Goal: Information Seeking & Learning: Learn about a topic

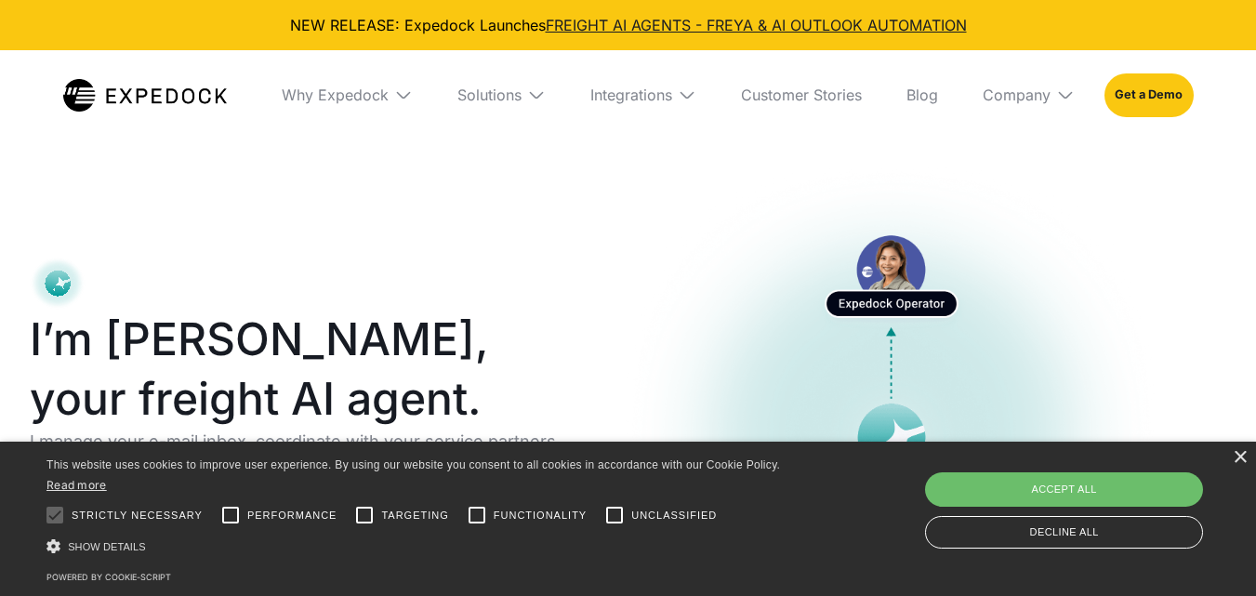
select select
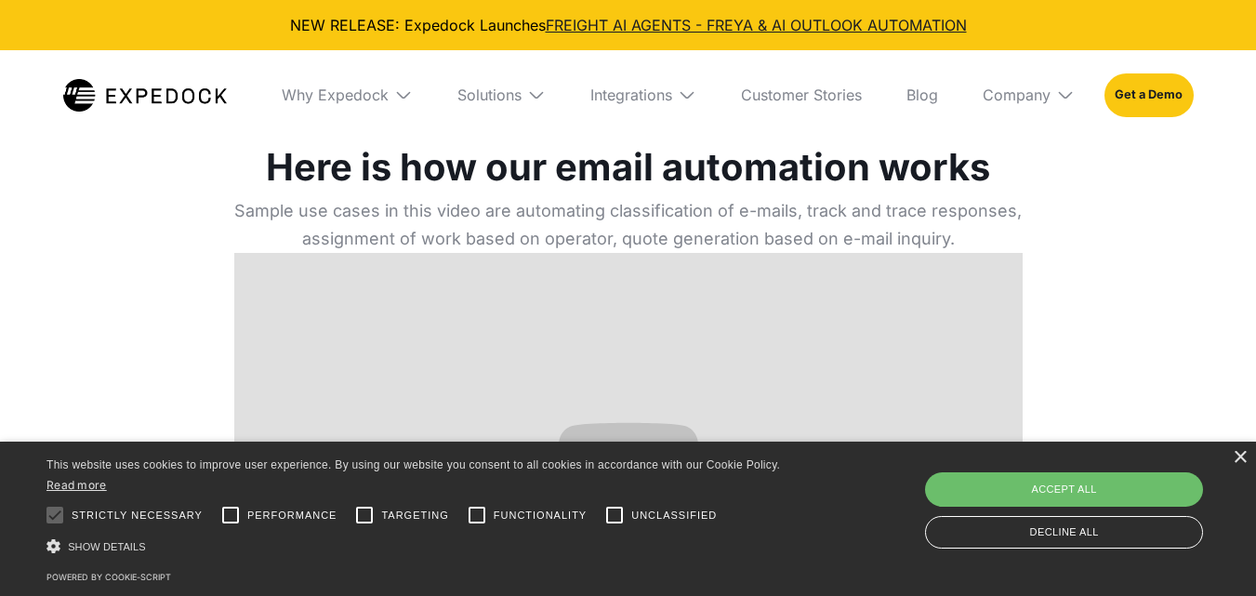
scroll to position [642, 0]
click at [1242, 454] on div "×" at bounding box center [1240, 458] width 14 height 14
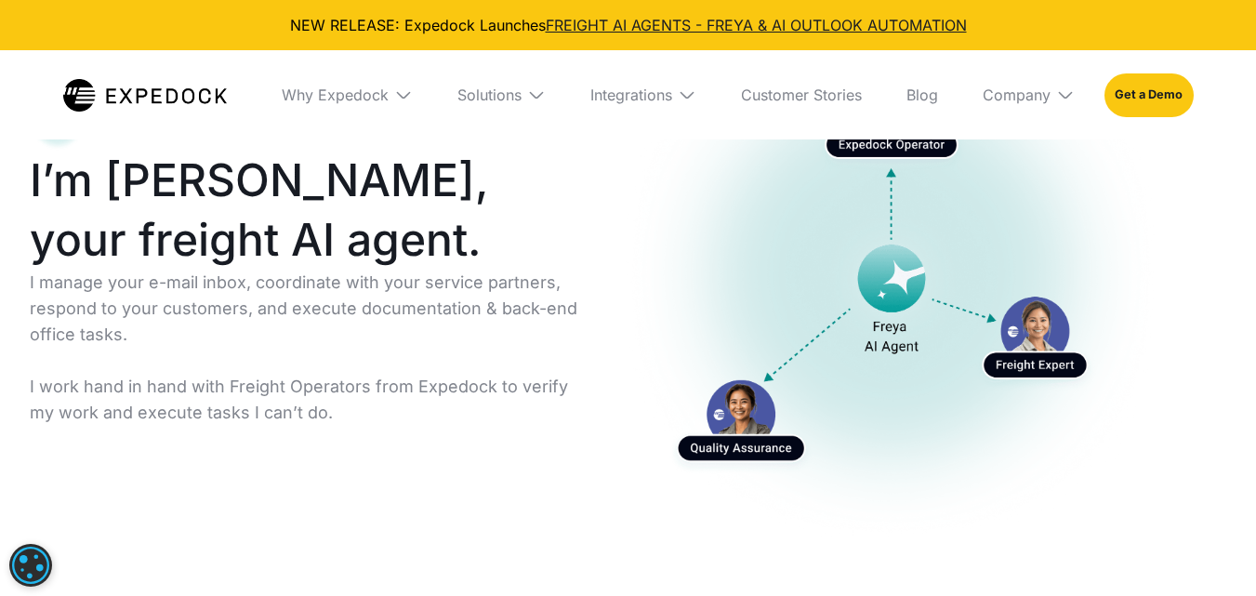
scroll to position [158, 0]
drag, startPoint x: 274, startPoint y: 303, endPoint x: 219, endPoint y: 318, distance: 56.9
click at [219, 318] on p "I manage your e-mail inbox, coordinate with your service partners, respond to y…" at bounding box center [312, 349] width 564 height 156
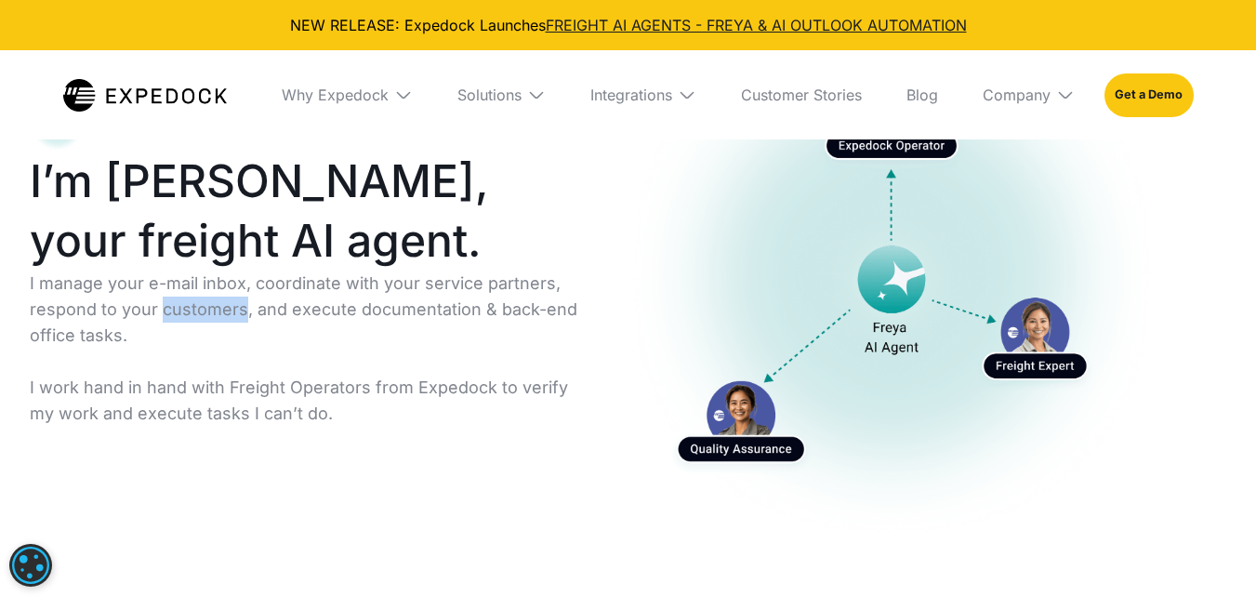
click at [219, 318] on p "I manage your e-mail inbox, coordinate with your service partners, respond to y…" at bounding box center [312, 349] width 564 height 156
drag, startPoint x: 276, startPoint y: 316, endPoint x: 209, endPoint y: 318, distance: 67.0
click at [209, 318] on p "I manage your e-mail inbox, coordinate with your service partners, respond to y…" at bounding box center [312, 349] width 564 height 156
drag, startPoint x: 196, startPoint y: 395, endPoint x: 277, endPoint y: 400, distance: 81.0
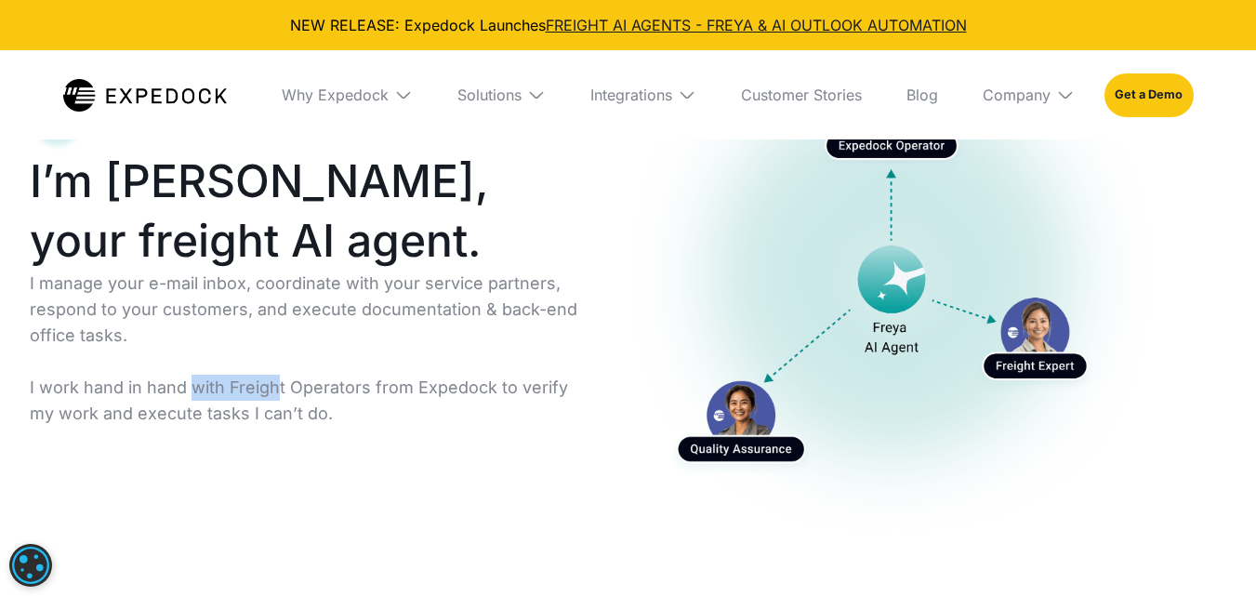
click at [277, 400] on p "I manage your e-mail inbox, coordinate with your service partners, respond to y…" at bounding box center [312, 349] width 564 height 156
drag, startPoint x: 277, startPoint y: 400, endPoint x: 332, endPoint y: 389, distance: 56.0
click at [332, 389] on p "I manage your e-mail inbox, coordinate with your service partners, respond to y…" at bounding box center [312, 349] width 564 height 156
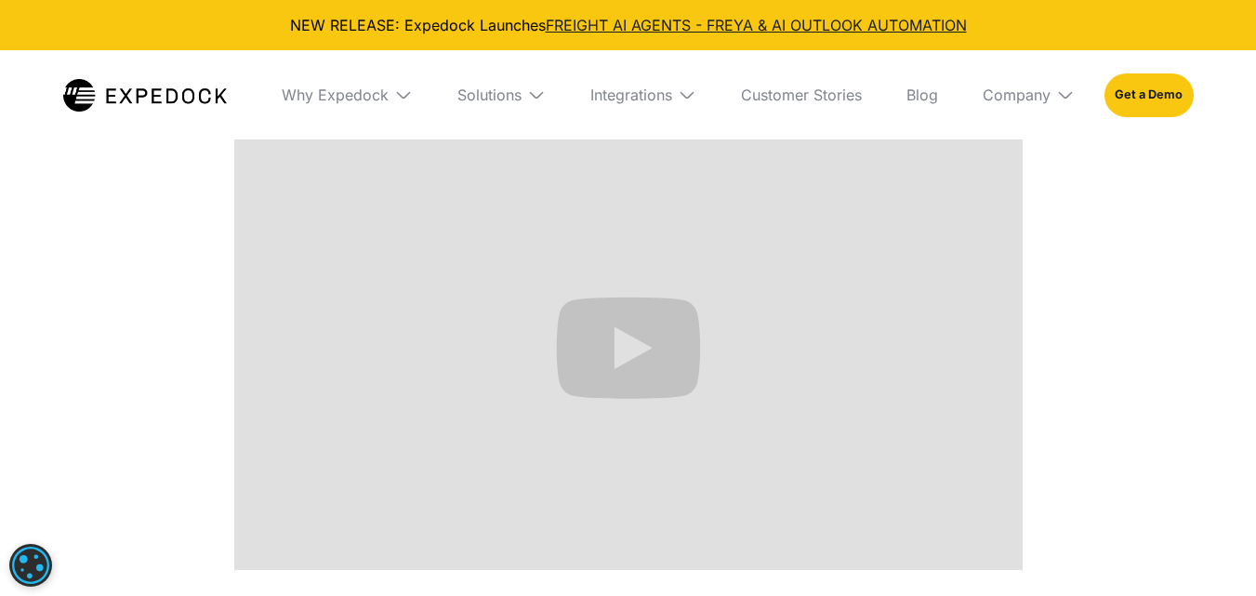
scroll to position [772, 0]
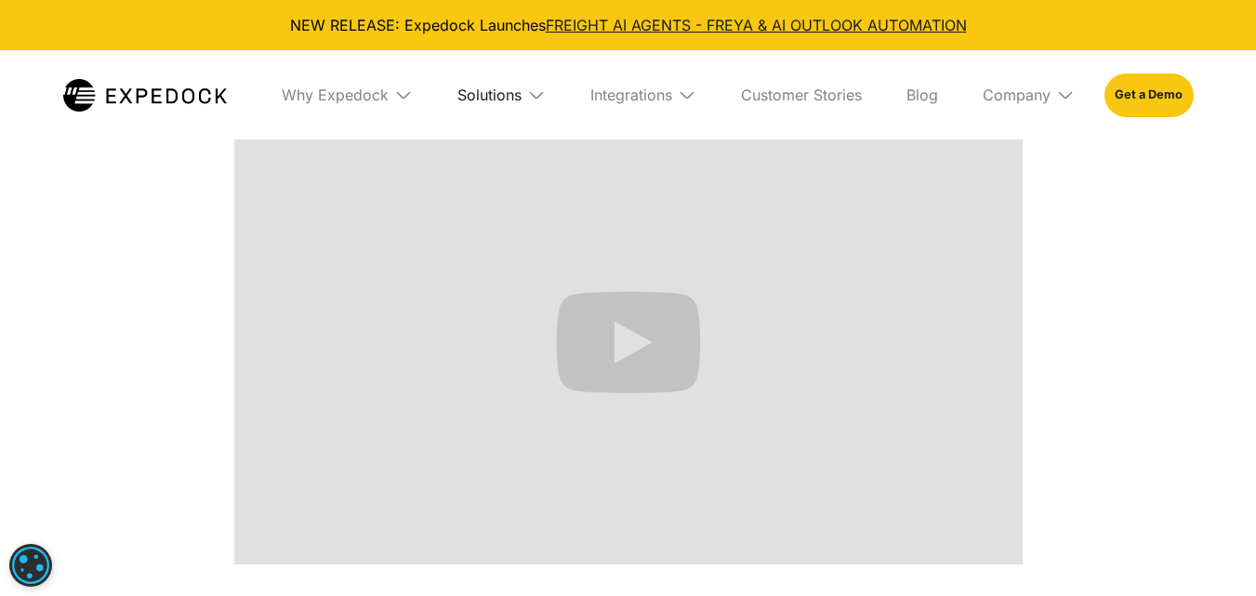
click at [484, 88] on div "Solutions" at bounding box center [490, 95] width 64 height 19
